Goal: Task Accomplishment & Management: Manage account settings

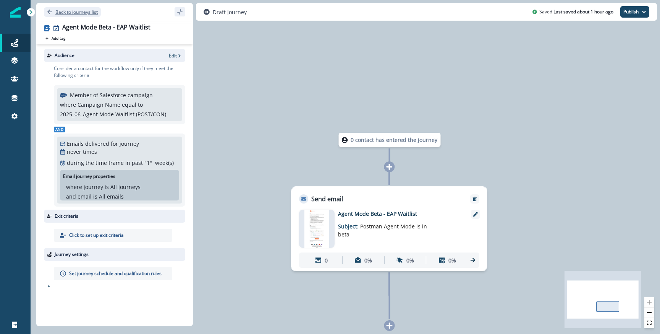
click at [82, 14] on p "Back to journeys list" at bounding box center [76, 12] width 42 height 6
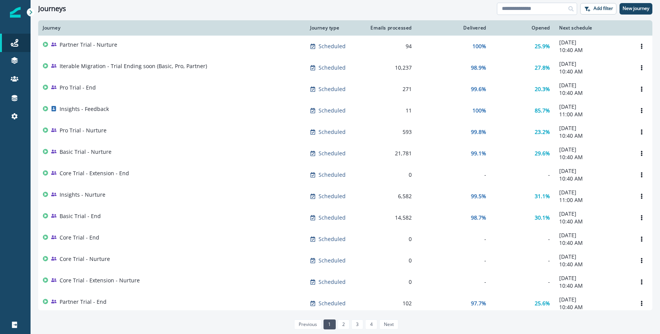
click at [514, 6] on input at bounding box center [537, 9] width 80 height 12
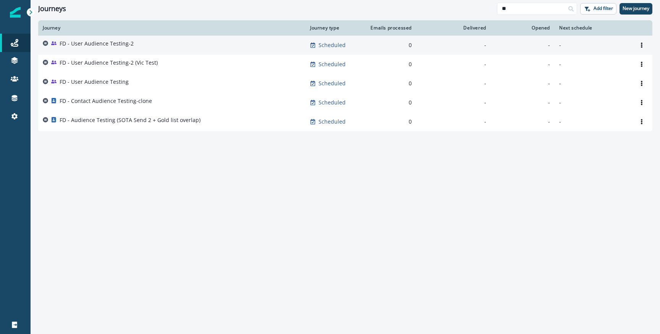
type input "**"
click at [104, 51] on td "FD - User Audience Testing-2" at bounding box center [171, 45] width 267 height 19
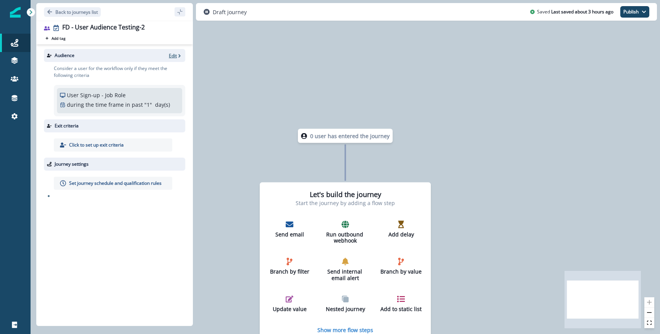
click at [170, 55] on p "Edit" at bounding box center [173, 55] width 8 height 6
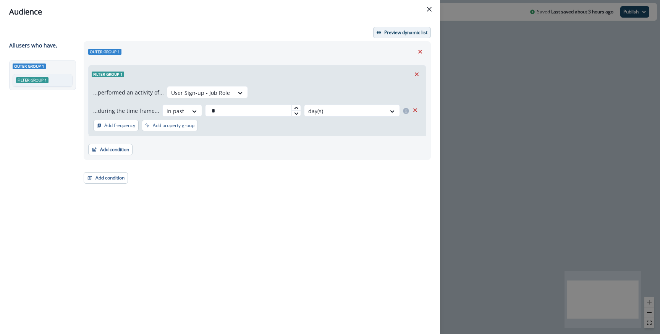
click at [398, 30] on p "Preview dynamic list" at bounding box center [405, 32] width 43 height 5
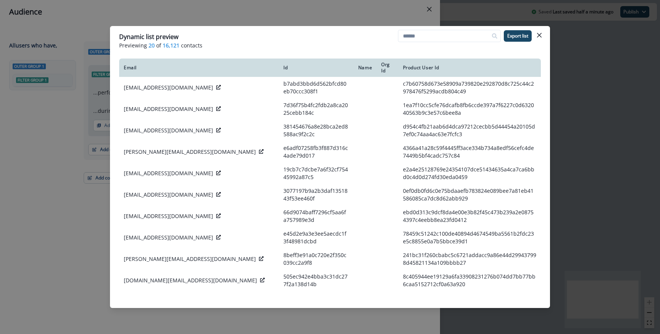
click at [369, 18] on div "Dynamic list preview Previewing 20 of 16,121 contacts Export list Email Id Name…" at bounding box center [330, 167] width 660 height 334
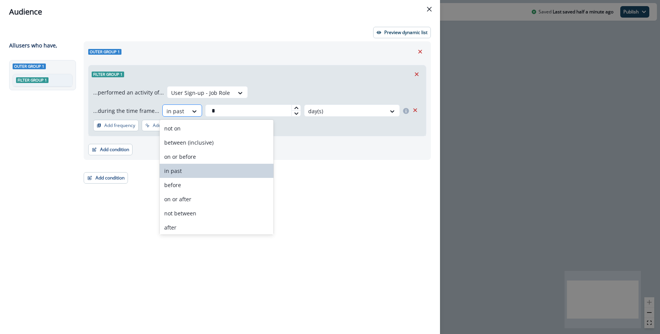
click at [184, 112] on div "in past" at bounding box center [175, 111] width 25 height 13
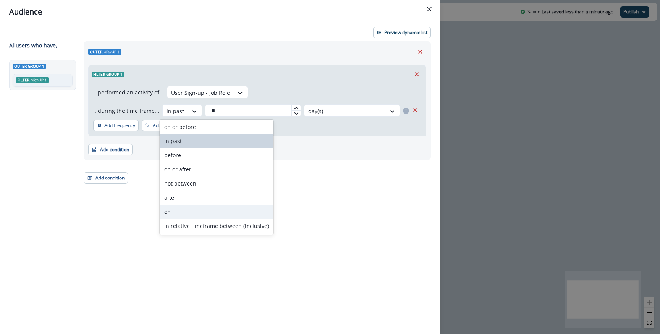
click at [186, 208] on div "on" at bounding box center [217, 211] width 114 height 14
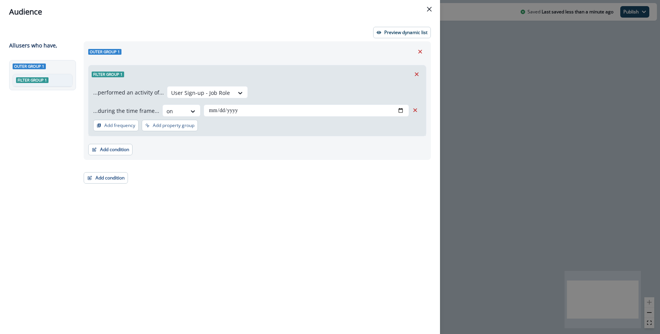
click at [412, 107] on icon "Remove" at bounding box center [415, 110] width 7 height 7
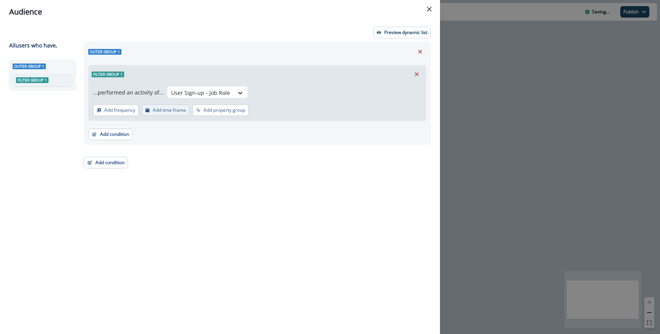
click at [161, 112] on p "Add time frame" at bounding box center [169, 109] width 33 height 5
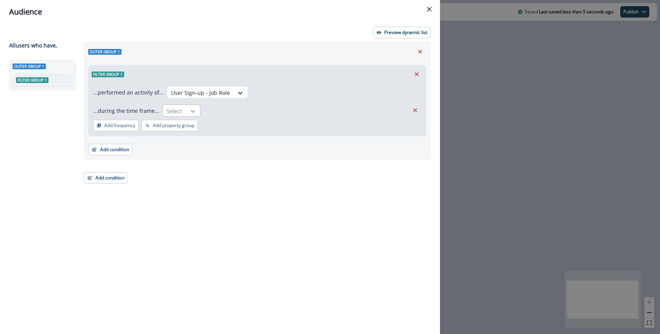
click at [189, 111] on icon at bounding box center [192, 111] width 7 height 8
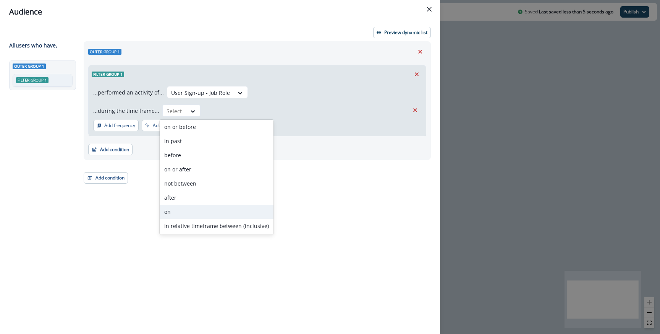
click at [179, 215] on div "on" at bounding box center [217, 211] width 114 height 14
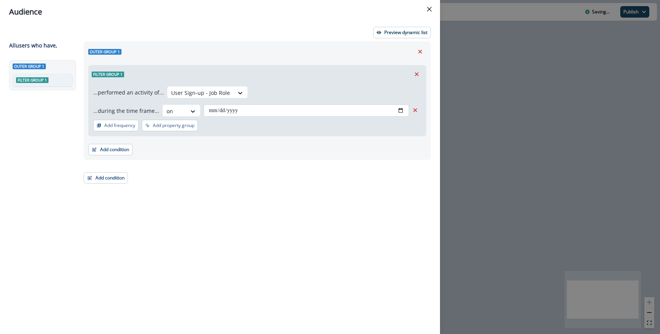
click at [401, 111] on input "date" at bounding box center [307, 110] width 206 height 12
type input "**********"
click at [334, 59] on div "**********" at bounding box center [257, 100] width 347 height 118
click at [388, 38] on button "Preview dynamic list" at bounding box center [402, 32] width 58 height 11
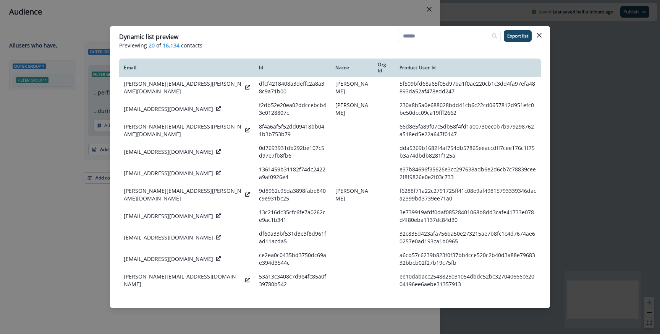
click at [365, 18] on div "Dynamic list preview Previewing 20 of 16,134 contacts Export list Email Id Name…" at bounding box center [330, 167] width 660 height 334
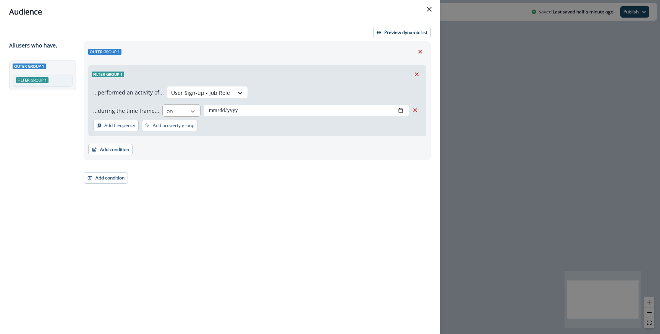
click at [189, 112] on icon at bounding box center [192, 111] width 7 height 8
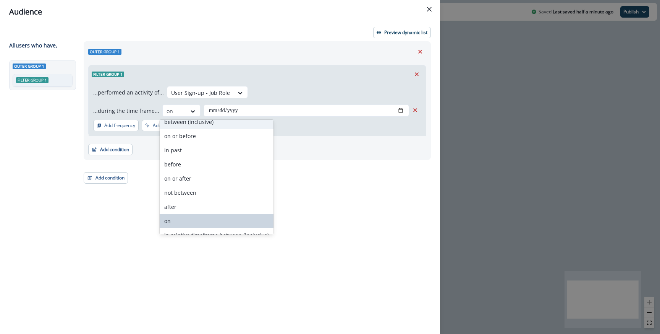
scroll to position [28, 0]
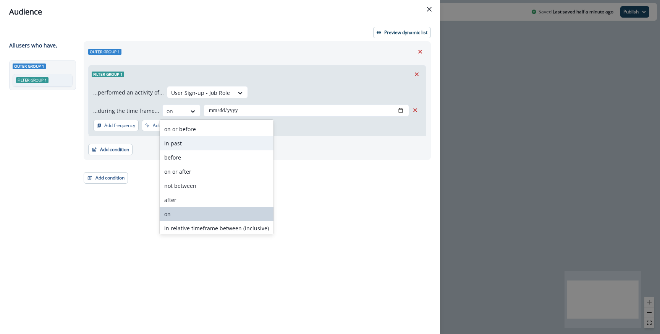
click at [186, 143] on div "in past" at bounding box center [217, 143] width 114 height 14
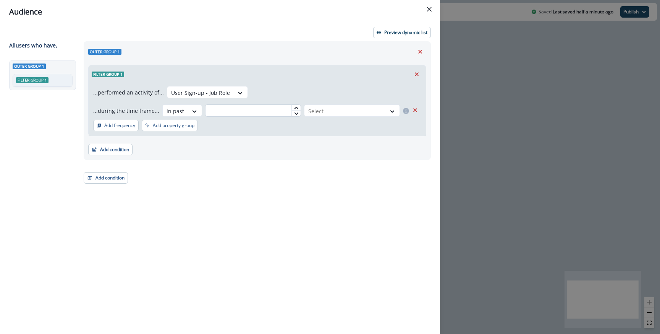
click at [217, 111] on input "text" at bounding box center [253, 110] width 96 height 12
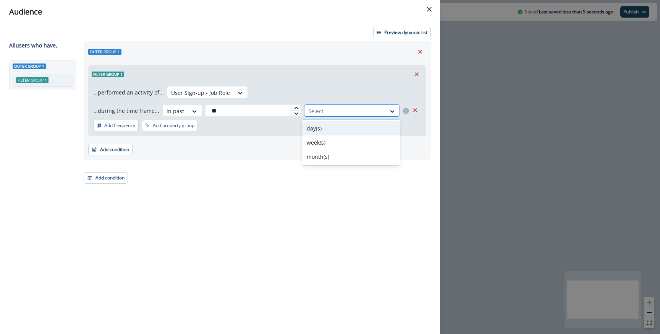
click at [319, 114] on div at bounding box center [345, 111] width 74 height 10
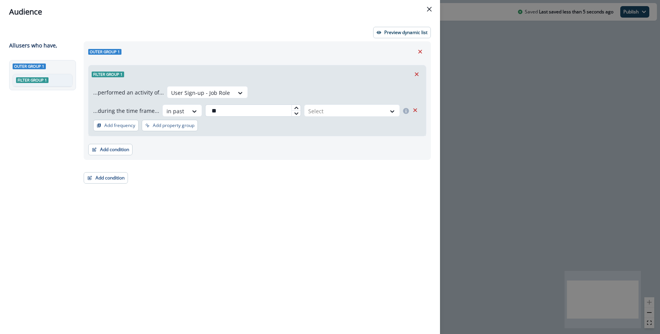
click at [229, 109] on input "**" at bounding box center [253, 110] width 96 height 12
type input "*"
click at [179, 108] on div at bounding box center [176, 111] width 18 height 10
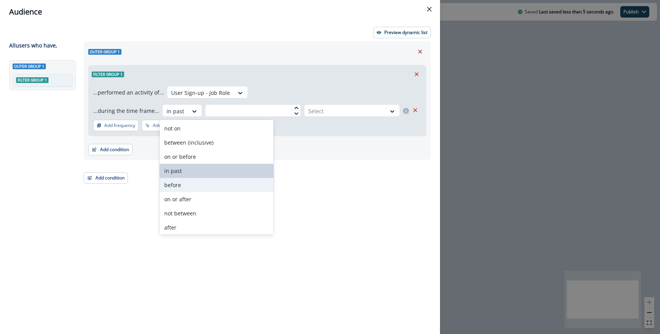
scroll to position [30, 0]
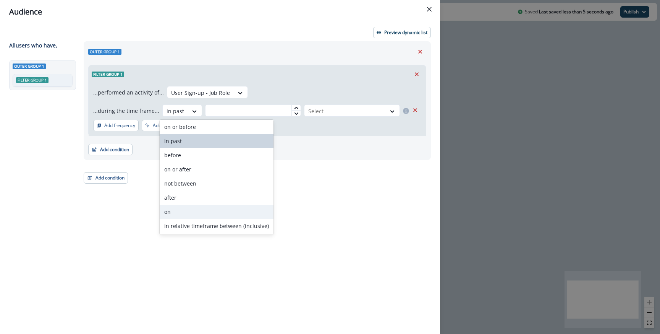
click at [181, 207] on div "on" at bounding box center [217, 211] width 114 height 14
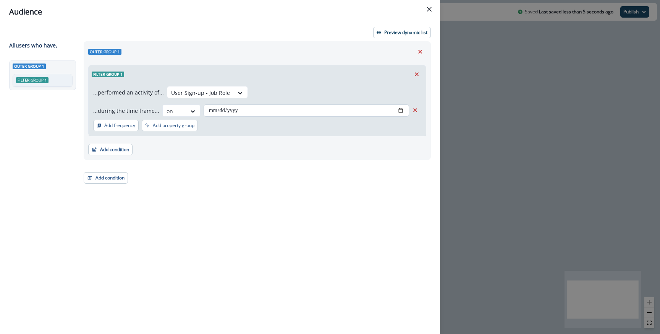
click at [395, 113] on input "date" at bounding box center [307, 110] width 206 height 12
click at [397, 112] on input "date" at bounding box center [307, 110] width 206 height 12
type input "**********"
click at [307, 79] on div "Filter group 1" at bounding box center [257, 74] width 337 height 18
click at [400, 26] on div "**********" at bounding box center [220, 179] width 440 height 310
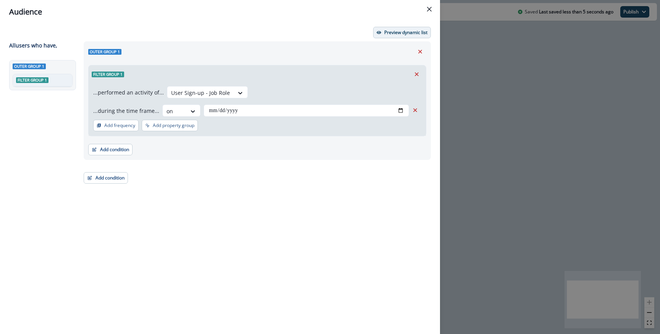
click at [394, 32] on p "Preview dynamic list" at bounding box center [405, 32] width 43 height 5
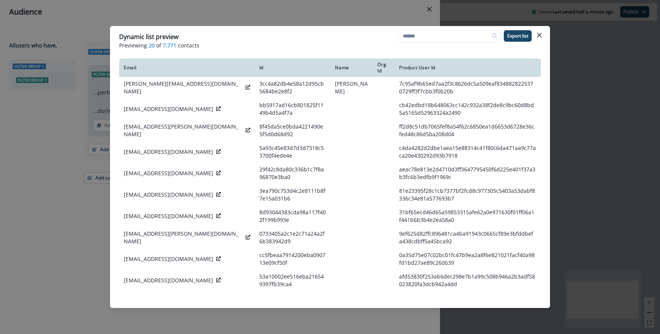
click at [261, 6] on div "Dynamic list preview Previewing 20 of 7,771 contacts Export list Email Id Name …" at bounding box center [330, 167] width 660 height 334
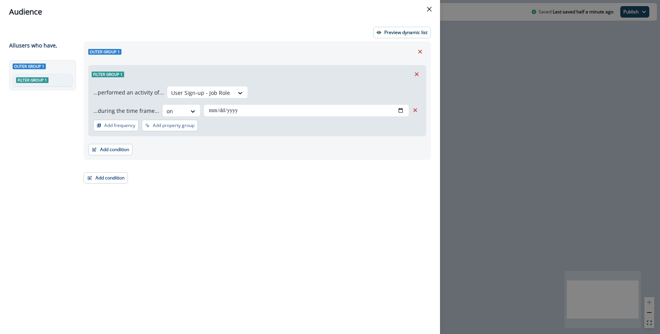
click at [463, 113] on div "**********" at bounding box center [330, 167] width 660 height 334
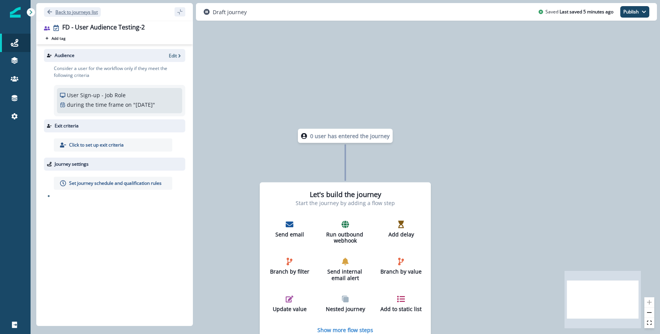
click at [70, 14] on p "Back to journeys list" at bounding box center [76, 12] width 42 height 6
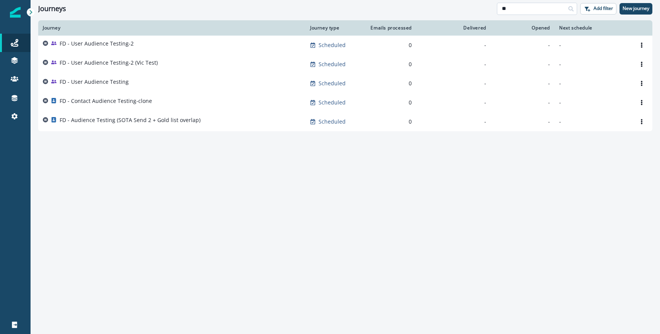
click at [522, 8] on input "**" at bounding box center [537, 9] width 80 height 12
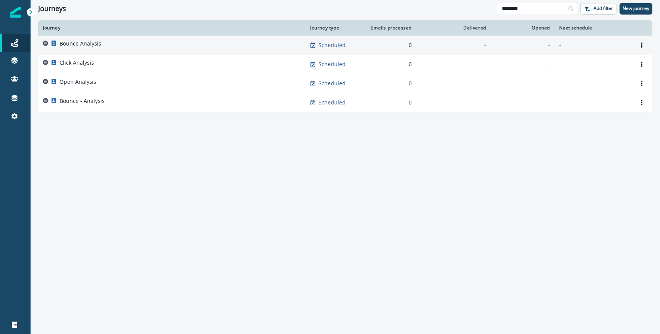
type input "********"
click at [96, 47] on div "Bounce Analysis" at bounding box center [81, 45] width 42 height 11
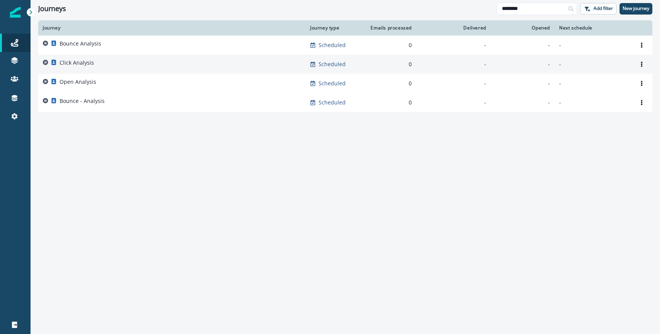
click at [92, 64] on p "Click Analysis" at bounding box center [77, 63] width 34 height 8
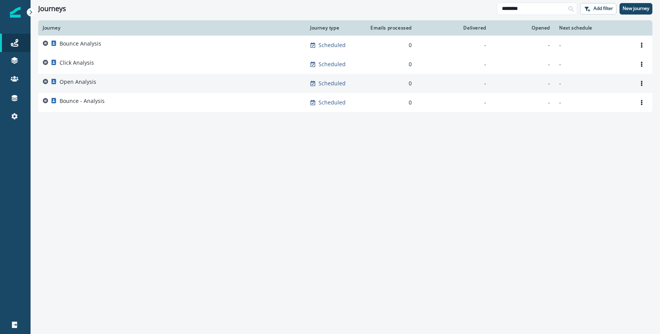
click at [90, 81] on p "Open Analysis" at bounding box center [78, 82] width 37 height 8
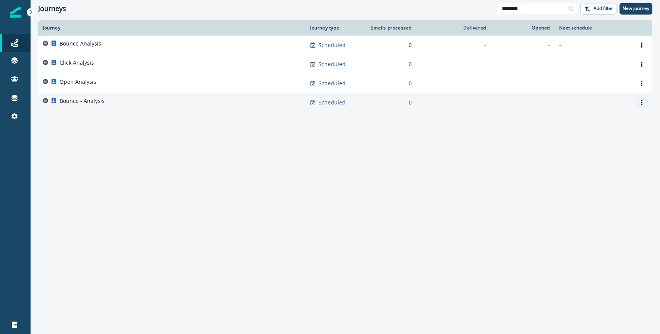
click at [637, 101] on button "Options" at bounding box center [642, 102] width 12 height 11
click at [576, 147] on button "Remove" at bounding box center [605, 145] width 85 height 12
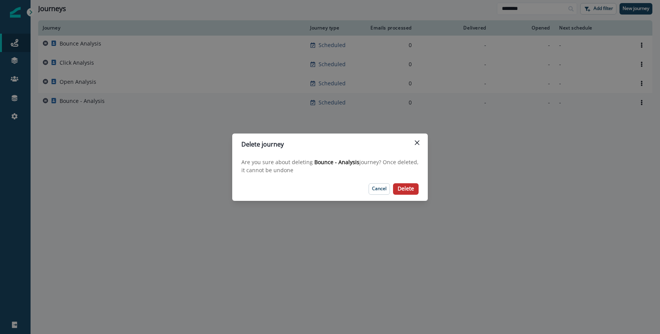
click at [413, 191] on p "Delete" at bounding box center [406, 188] width 16 height 6
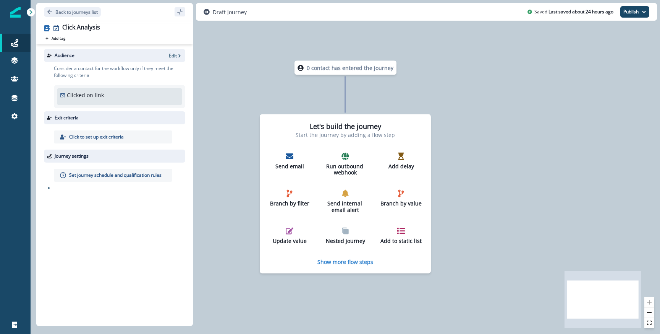
click at [175, 58] on p "Edit" at bounding box center [173, 55] width 8 height 6
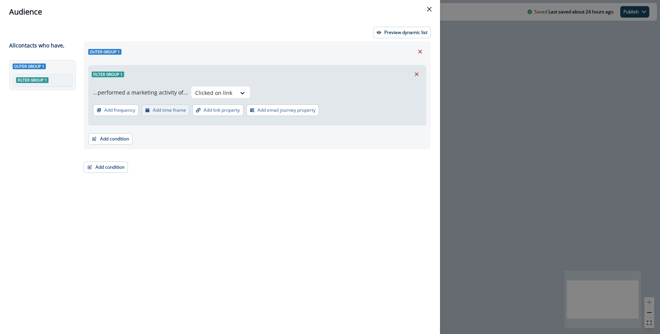
click at [167, 110] on p "Add time frame" at bounding box center [169, 109] width 33 height 5
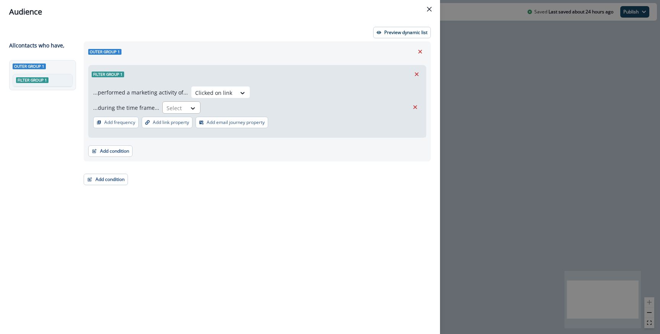
click at [180, 107] on div "Select" at bounding box center [175, 108] width 24 height 13
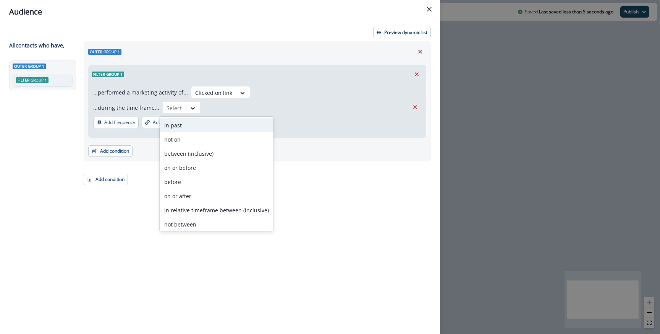
click at [183, 128] on div "in past" at bounding box center [217, 125] width 114 height 14
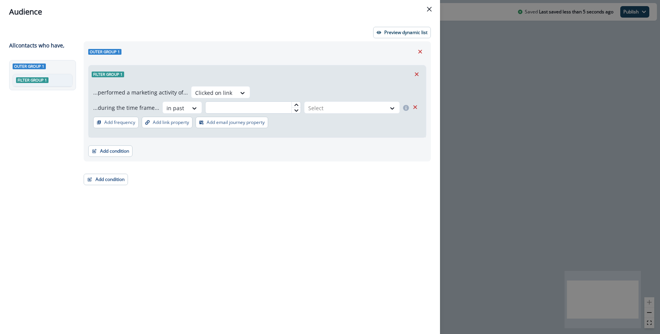
click at [227, 107] on input "text" at bounding box center [253, 107] width 96 height 12
type input "*"
click at [332, 115] on div "...during the time frame... in past * Select" at bounding box center [257, 108] width 328 height 15
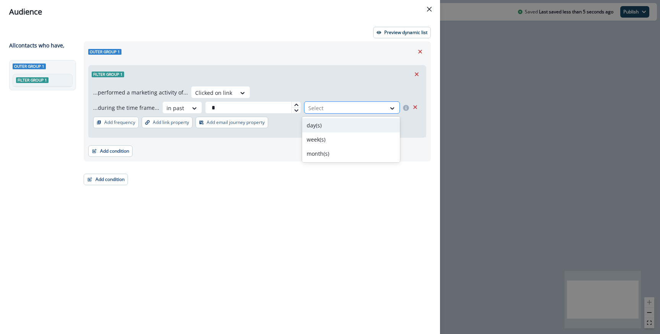
click at [332, 112] on div at bounding box center [345, 108] width 74 height 10
click at [320, 151] on div "month(s)" at bounding box center [351, 153] width 98 height 14
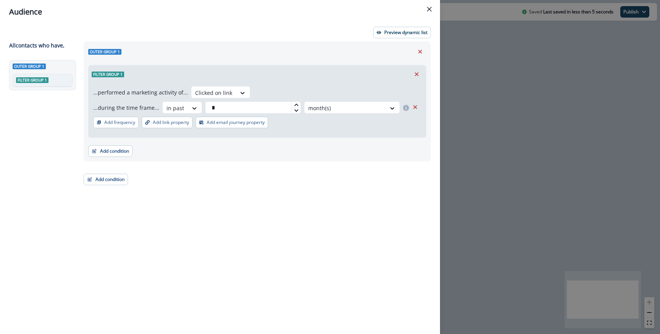
click at [298, 62] on div "Filter group 1 ...performed a marketing activity of... Clicked on link ...durin…" at bounding box center [257, 100] width 338 height 76
click at [233, 101] on input "*" at bounding box center [253, 107] width 96 height 12
type input "*"
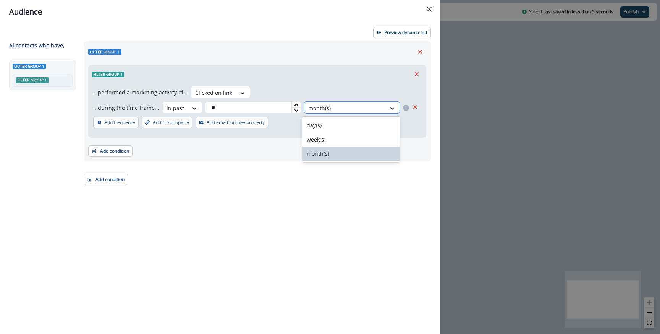
click at [332, 103] on div at bounding box center [345, 108] width 74 height 10
click at [323, 140] on div "week(s)" at bounding box center [351, 139] width 98 height 14
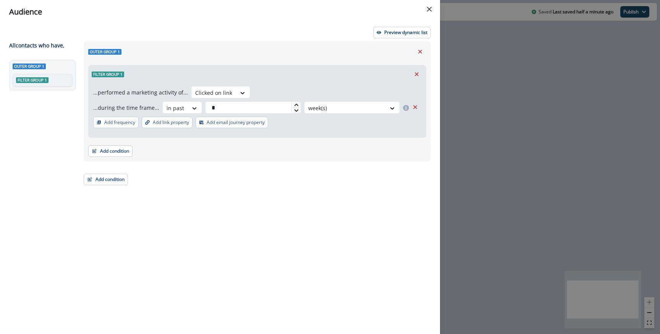
click at [390, 25] on div "Preview dynamic list All contact s who have, Outer group 1 Filter group 1 Outer…" at bounding box center [220, 179] width 440 height 310
click at [389, 32] on p "Preview dynamic list" at bounding box center [405, 32] width 43 height 5
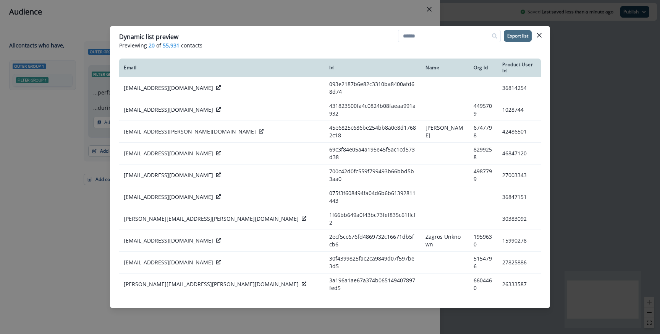
click at [509, 34] on p "Export list" at bounding box center [517, 35] width 21 height 5
click at [253, 3] on div "Dynamic list preview Previewing 20 of 55,931 contacts Export list Email Id Name…" at bounding box center [330, 167] width 660 height 334
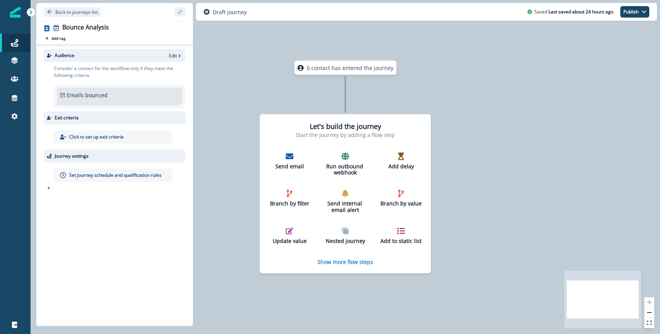
click at [171, 51] on div "Audience Edit" at bounding box center [114, 55] width 141 height 13
click at [171, 57] on p "Edit" at bounding box center [173, 55] width 8 height 6
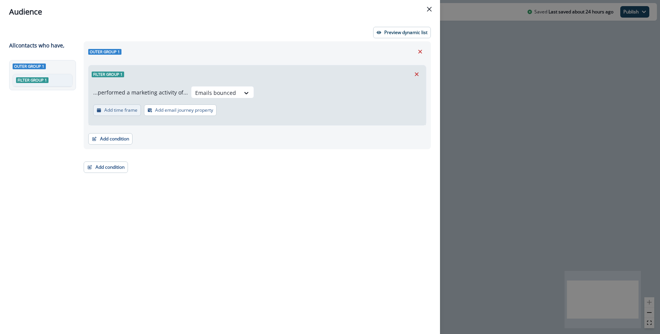
click at [136, 109] on p "Add time frame" at bounding box center [120, 109] width 33 height 5
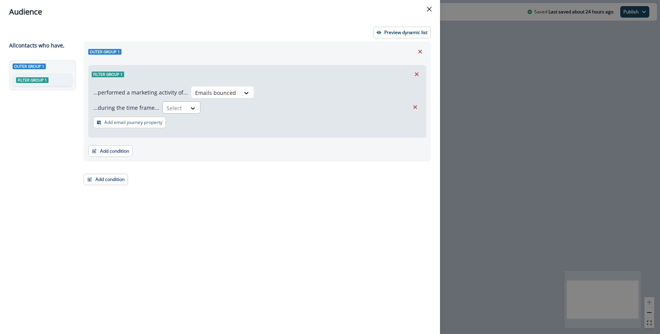
click at [180, 114] on div "Select" at bounding box center [175, 108] width 24 height 13
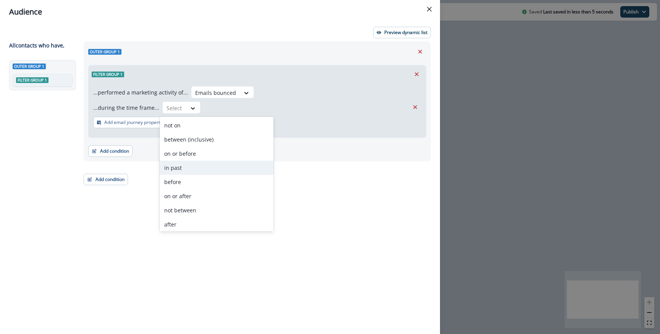
click at [185, 164] on div "in past" at bounding box center [217, 167] width 114 height 14
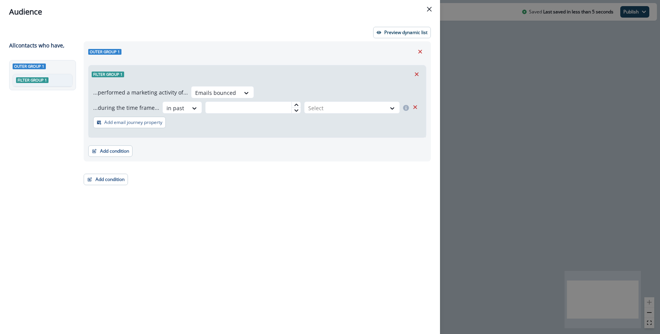
click at [238, 114] on div "...during the time frame... option in past, selected. in past Select" at bounding box center [257, 108] width 328 height 15
click at [238, 109] on input "text" at bounding box center [253, 107] width 96 height 12
type input "*"
click at [339, 107] on div at bounding box center [345, 108] width 74 height 10
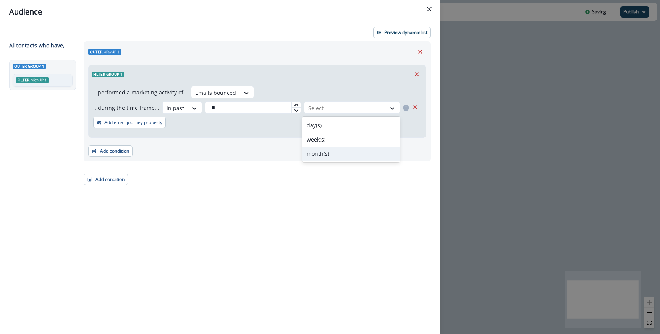
click at [324, 153] on div "month(s)" at bounding box center [351, 153] width 98 height 14
click at [334, 80] on div "Filter group 1" at bounding box center [257, 74] width 337 height 18
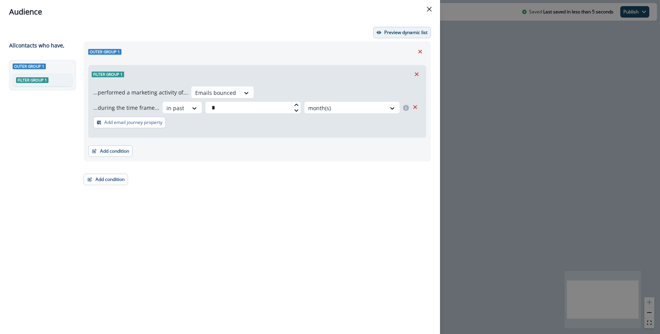
click at [386, 31] on p "Preview dynamic list" at bounding box center [405, 32] width 43 height 5
click at [240, 112] on input "*" at bounding box center [253, 107] width 96 height 12
type input "*"
click at [350, 100] on div "...performed a marketing activity of... Emails bounced ...during the time frame…" at bounding box center [257, 110] width 337 height 54
click at [339, 113] on div "month(s)" at bounding box center [344, 108] width 81 height 13
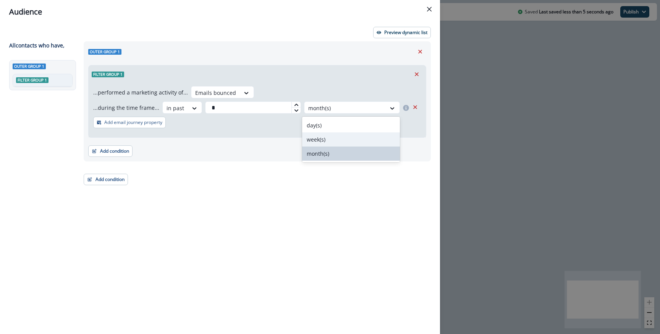
click at [326, 136] on div "week(s)" at bounding box center [351, 139] width 98 height 14
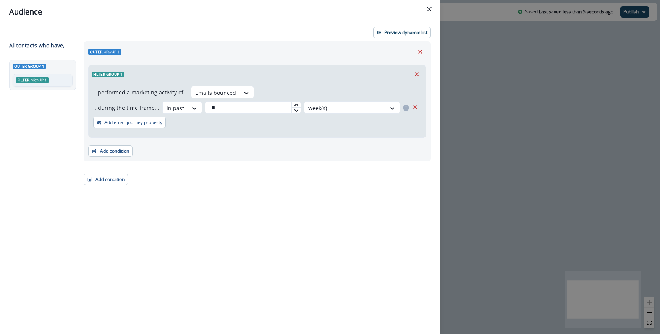
click at [316, 94] on div "...performed a marketing activity of... Emails bounced ...during the time frame…" at bounding box center [257, 110] width 337 height 54
click at [385, 37] on button "Preview dynamic list" at bounding box center [402, 32] width 58 height 11
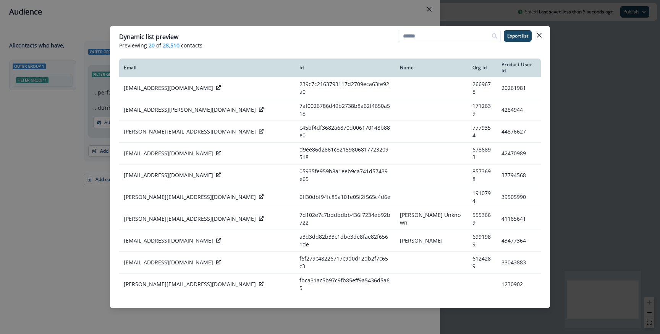
click at [516, 42] on p "Previewing 20 of 28,510 contacts" at bounding box center [330, 45] width 422 height 8
click at [516, 38] on p "Export list" at bounding box center [517, 35] width 21 height 5
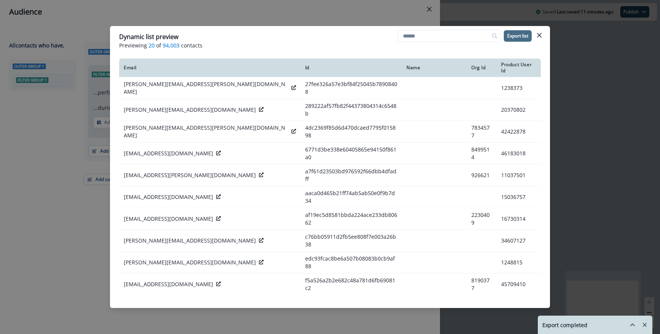
click at [234, 22] on div "Dynamic list preview Previewing 20 of 94,003 contacts Export list Email Id Name…" at bounding box center [330, 167] width 660 height 334
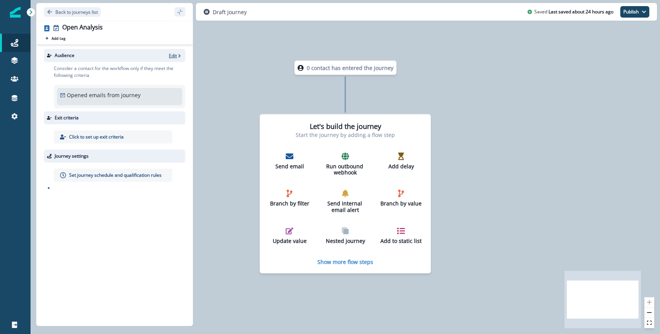
click at [178, 57] on icon "button" at bounding box center [179, 55] width 5 height 5
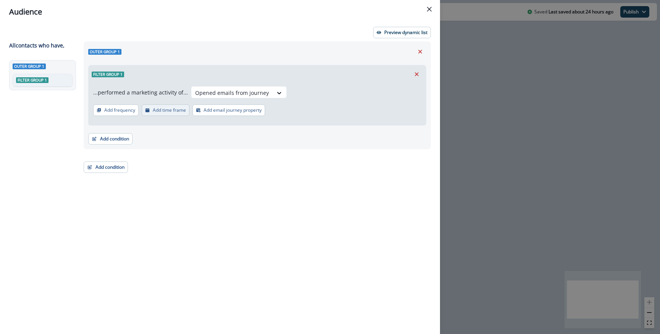
click at [173, 112] on p "Add time frame" at bounding box center [169, 109] width 33 height 5
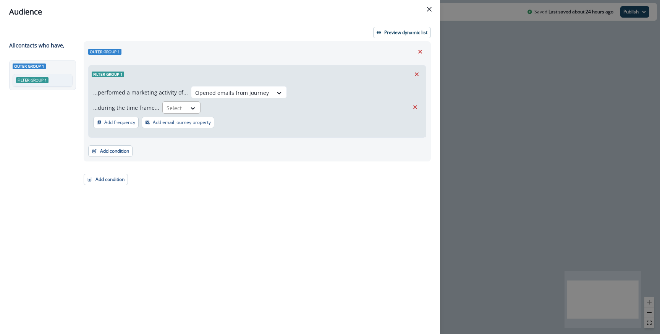
click at [182, 106] on div "Select" at bounding box center [175, 108] width 24 height 13
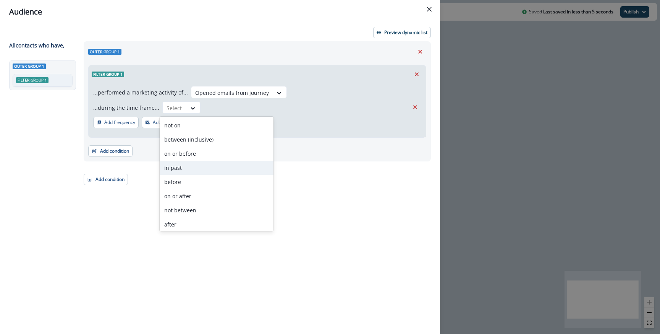
click at [187, 170] on div "in past" at bounding box center [217, 167] width 114 height 14
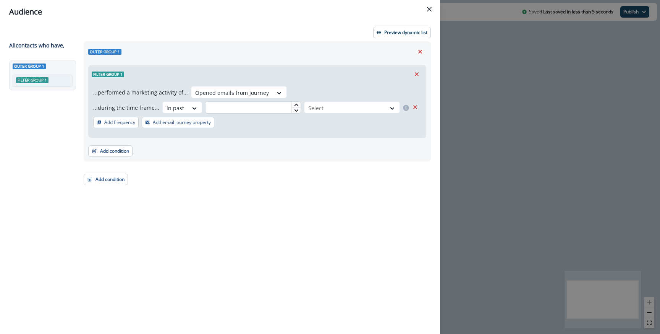
click at [250, 110] on input "text" at bounding box center [253, 107] width 96 height 12
type input "*"
click at [331, 107] on div at bounding box center [345, 108] width 74 height 10
click at [321, 137] on div "week(s)" at bounding box center [351, 139] width 98 height 14
click at [324, 74] on div "Filter group 1" at bounding box center [257, 74] width 337 height 18
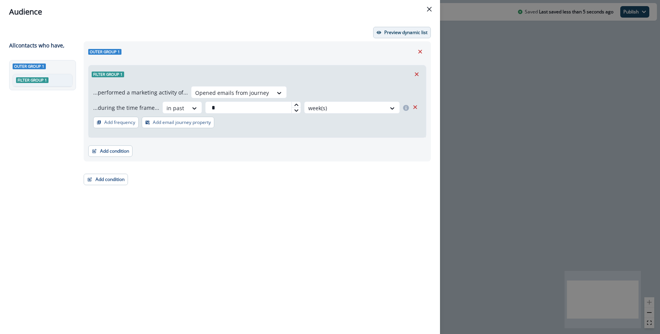
click at [383, 34] on button "Preview dynamic list" at bounding box center [402, 32] width 58 height 11
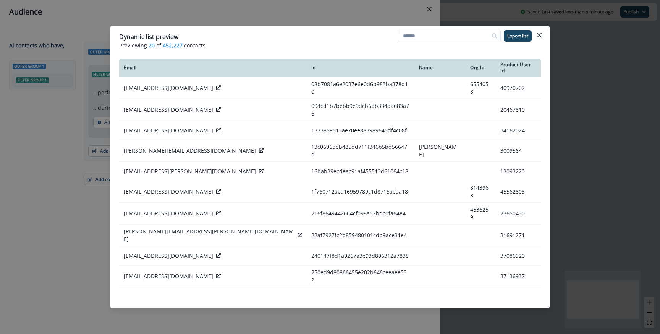
click at [349, 13] on div "Dynamic list preview Previewing 20 of 452,227 contacts Export list Email Id Nam…" at bounding box center [330, 167] width 660 height 334
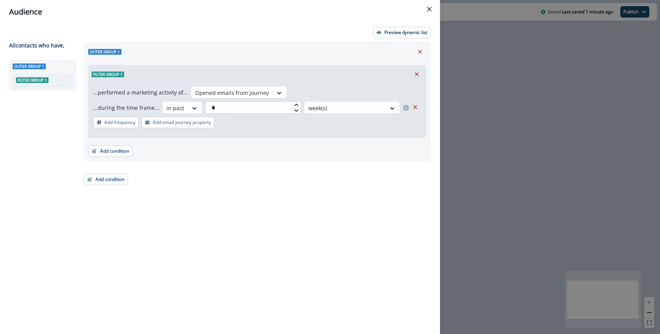
click at [246, 112] on input "*" at bounding box center [253, 107] width 96 height 12
type input "*"
click at [391, 28] on button "Preview dynamic list" at bounding box center [402, 32] width 58 height 11
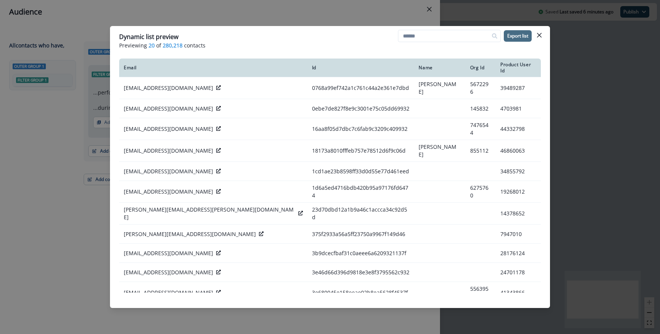
click at [511, 37] on p "Export list" at bounding box center [517, 35] width 21 height 5
click at [638, 324] on button "hide-exports" at bounding box center [633, 324] width 12 height 11
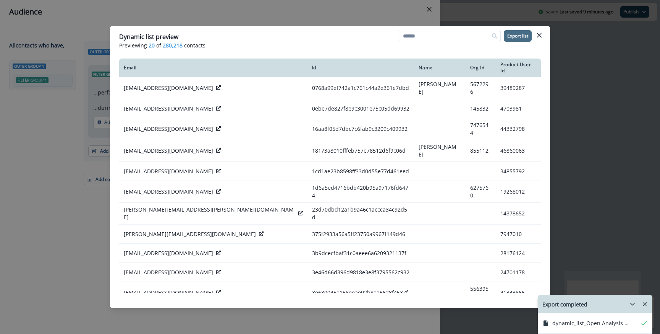
click at [269, 13] on div "Dynamic list preview Previewing 20 of 280,218 contacts Export list Email Id Nam…" at bounding box center [330, 167] width 660 height 334
